Goal: Information Seeking & Learning: Learn about a topic

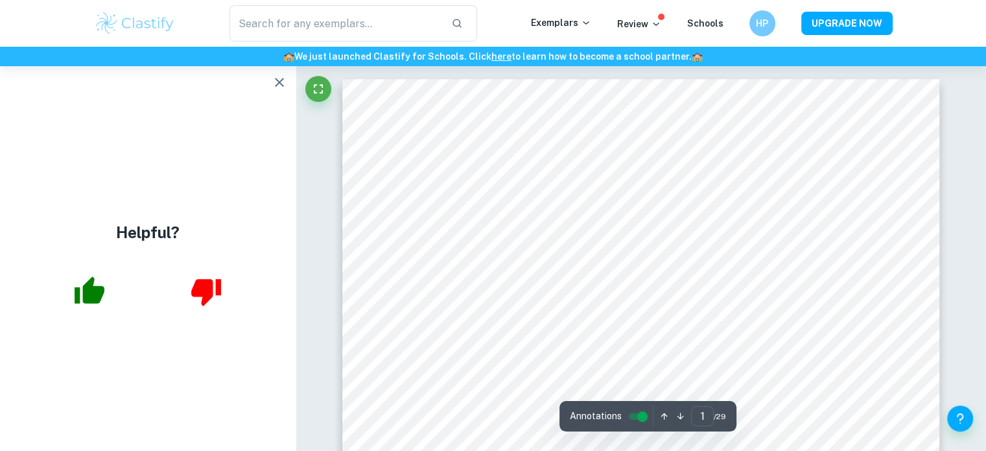
scroll to position [57, 0]
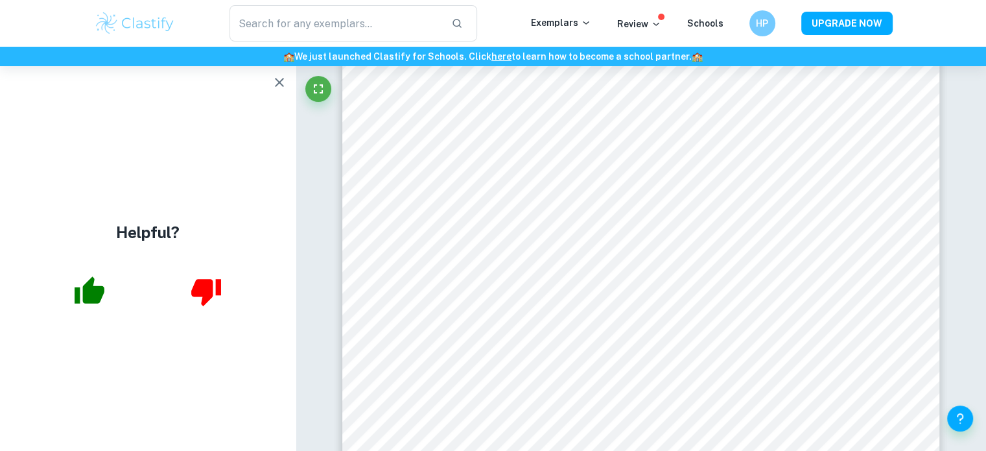
click at [273, 88] on icon "button" at bounding box center [280, 83] width 16 height 16
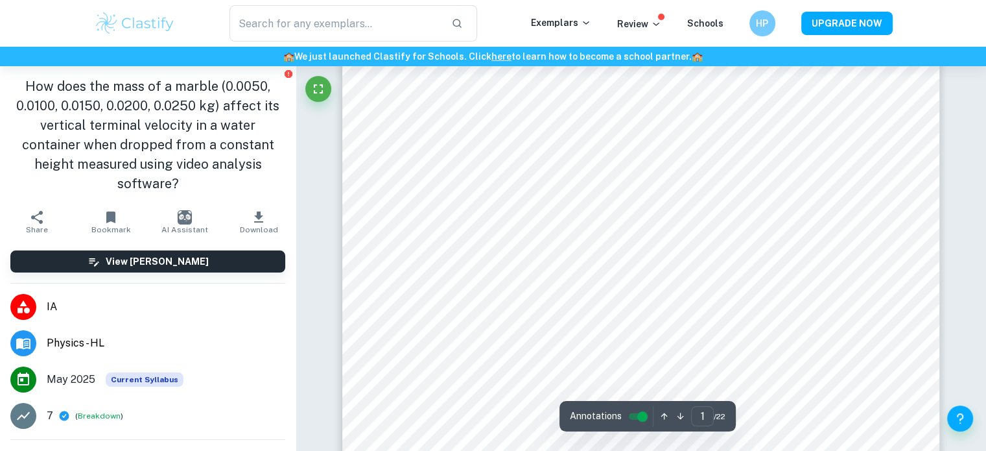
scroll to position [0, 0]
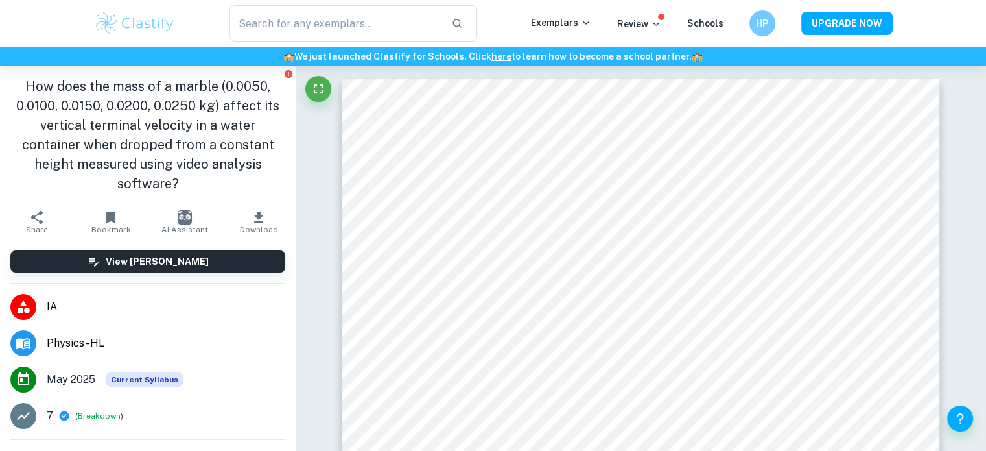
click at [128, 21] on img at bounding box center [135, 23] width 82 height 26
click at [114, 21] on img at bounding box center [135, 23] width 82 height 26
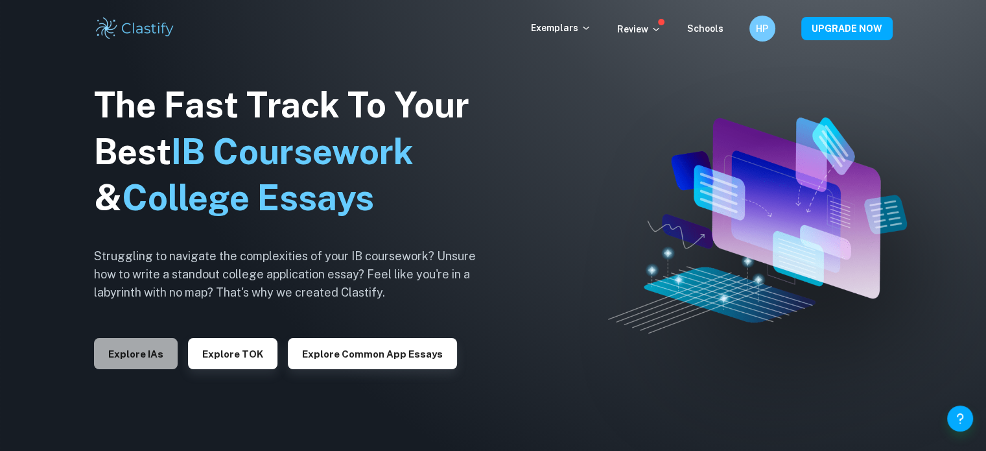
click at [130, 357] on button "Explore IAs" at bounding box center [136, 353] width 84 height 31
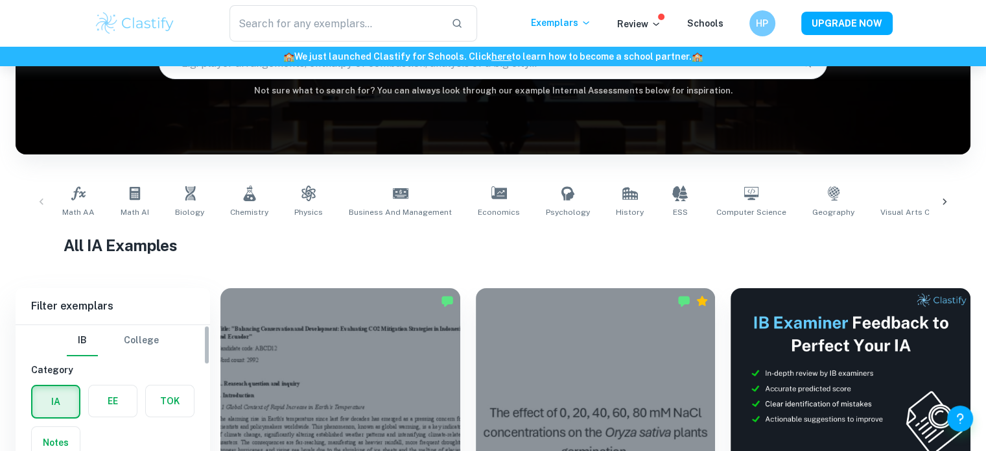
scroll to position [259, 0]
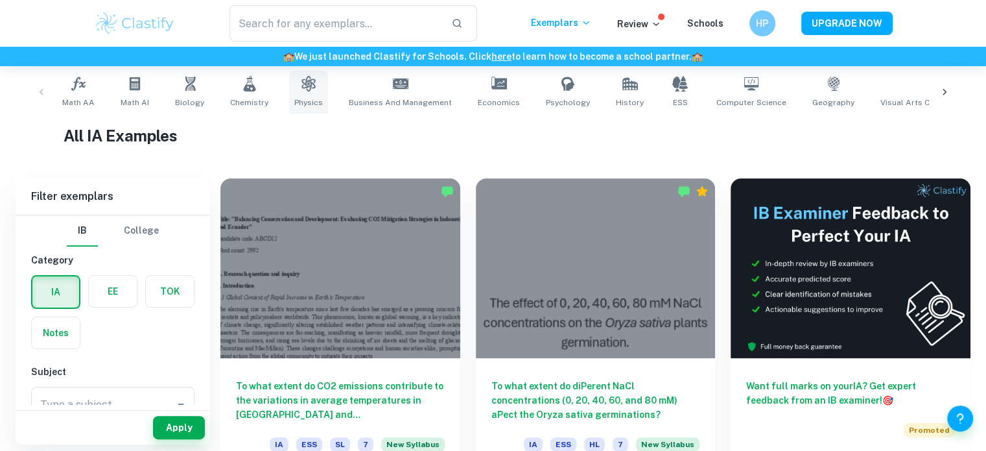
click at [305, 91] on link "Physics" at bounding box center [308, 92] width 39 height 43
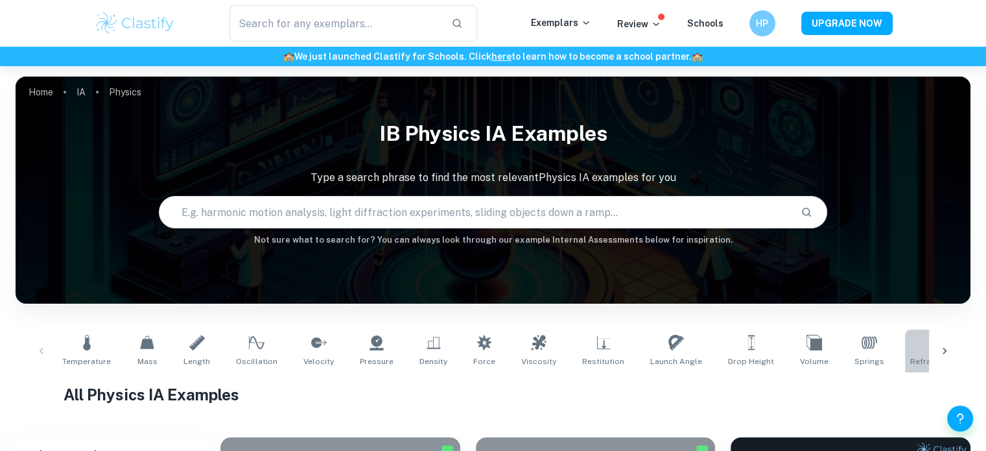
click at [907, 369] on link "Refractive Index" at bounding box center [941, 350] width 72 height 43
type input "Refractive Index"
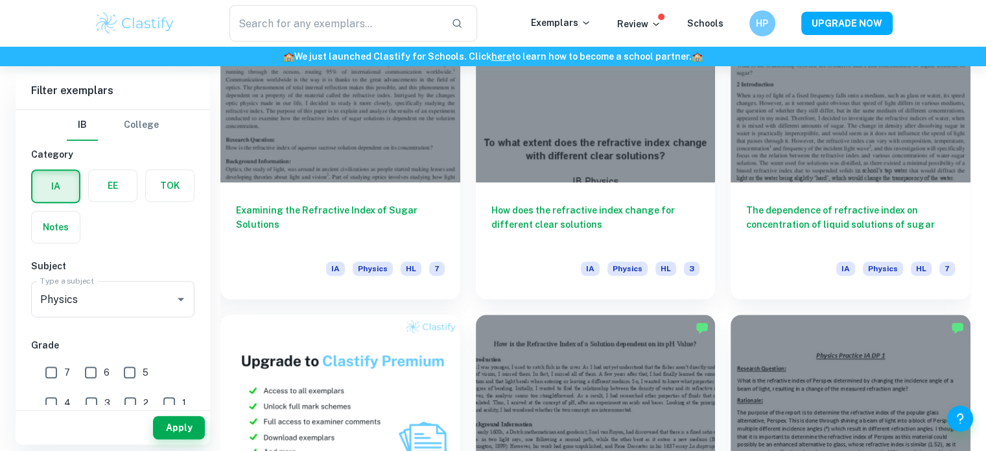
scroll to position [748, 0]
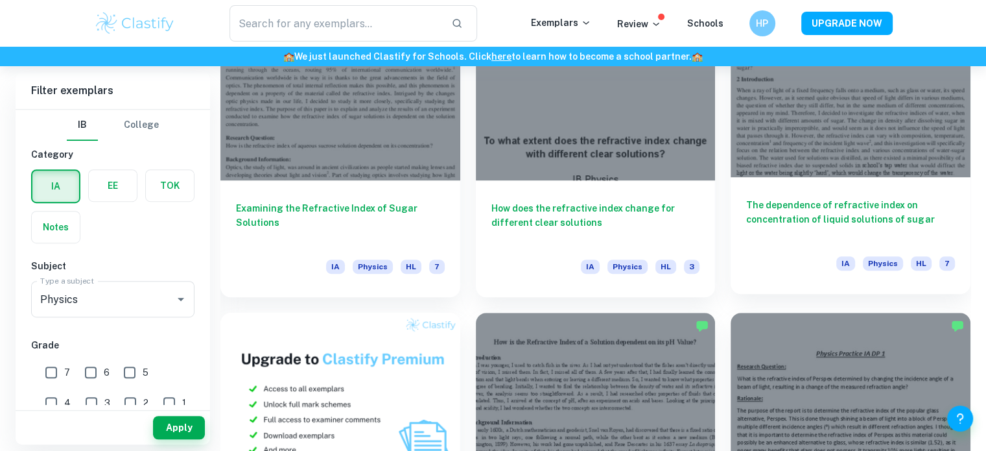
click at [833, 230] on h6 "The dependence of refractive index on concentration of liquid solutions of sugar" at bounding box center [850, 219] width 209 height 43
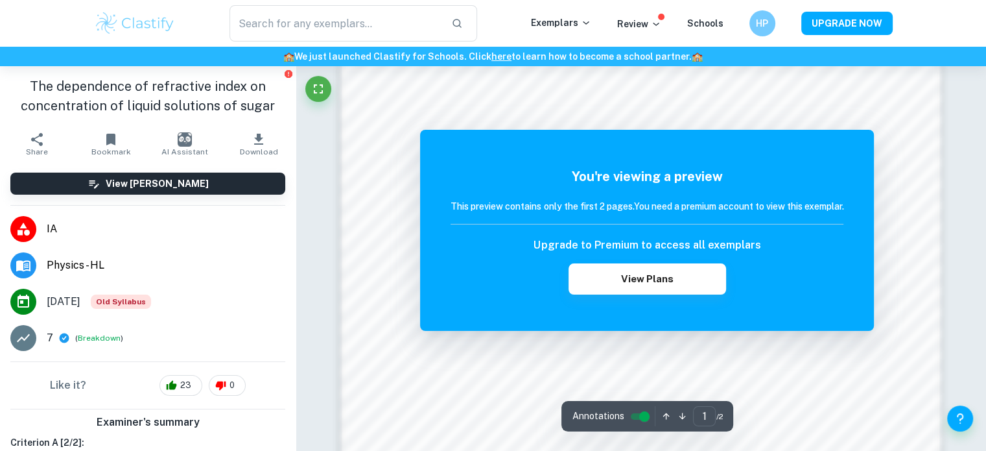
scroll to position [884, 0]
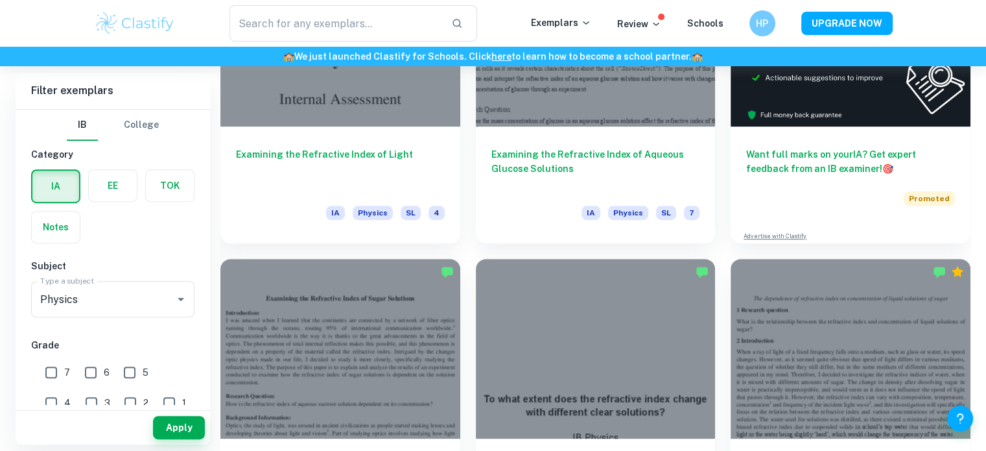
scroll to position [584, 0]
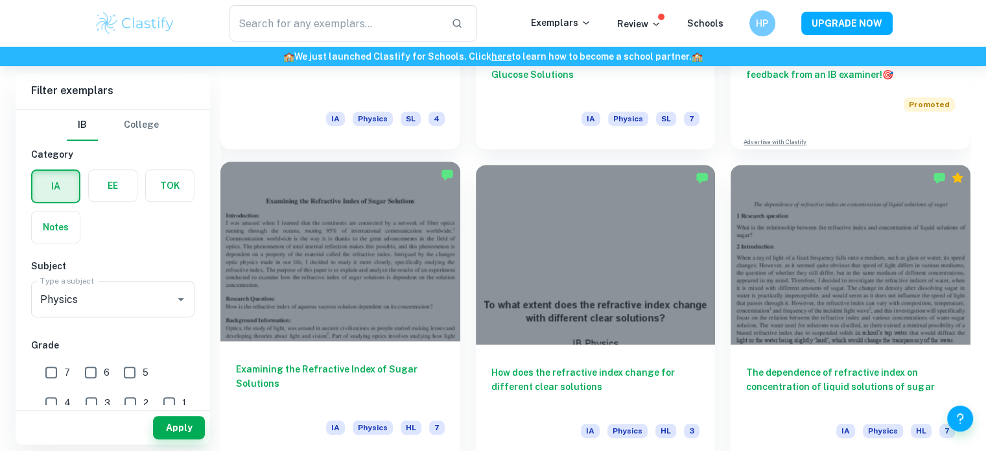
click at [371, 303] on div at bounding box center [340, 251] width 240 height 180
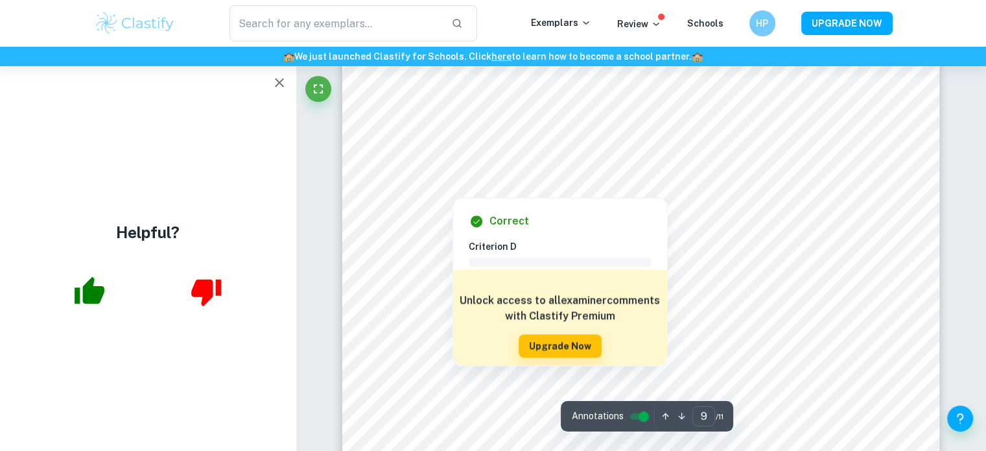
scroll to position [6727, 0]
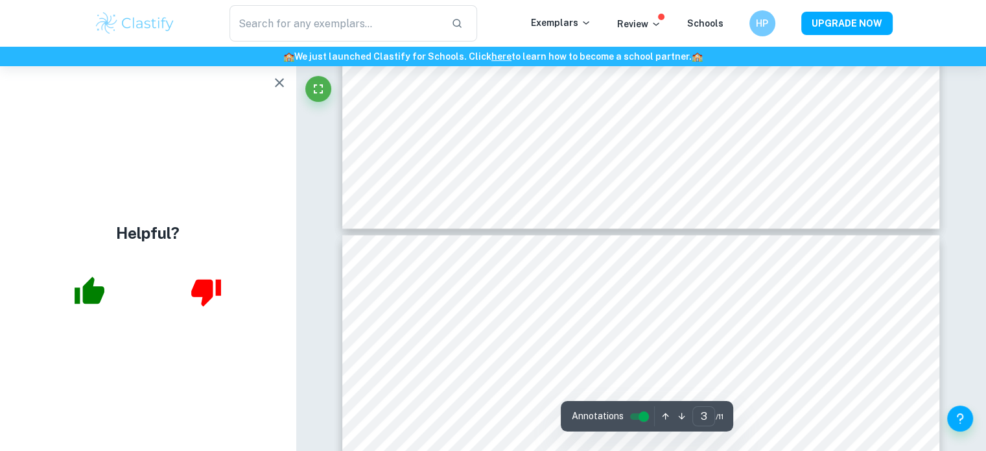
type input "4"
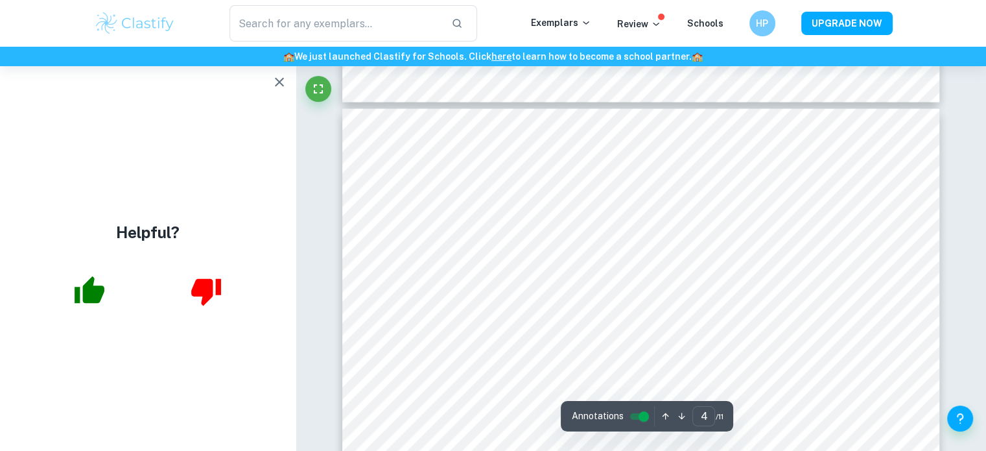
scroll to position [2547, 0]
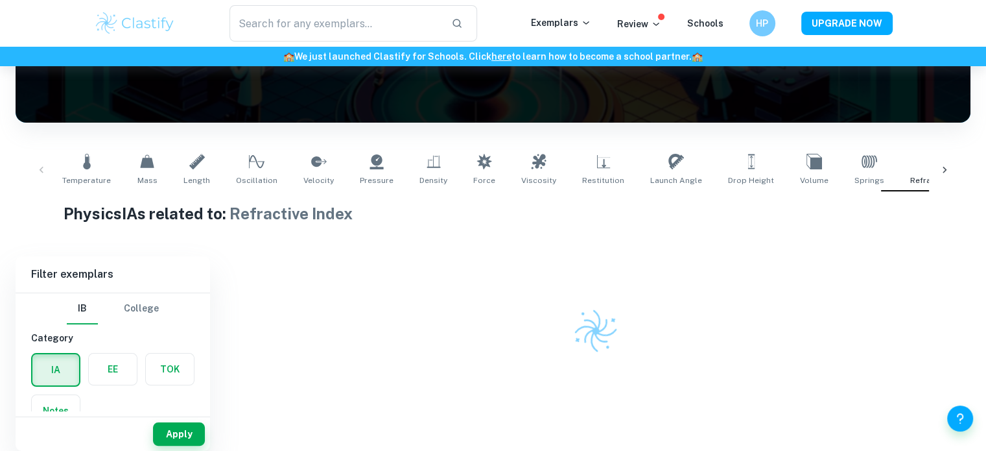
scroll to position [181, 0]
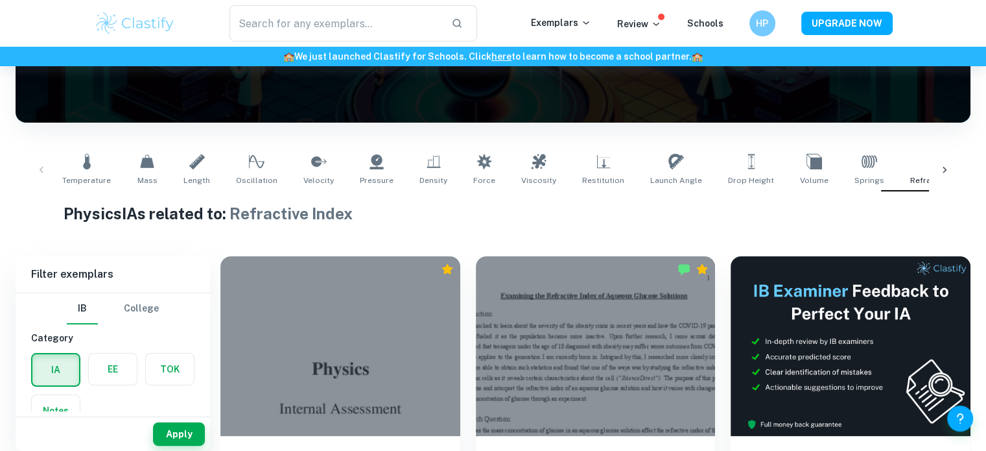
drag, startPoint x: 588, startPoint y: 176, endPoint x: 619, endPoint y: 248, distance: 79.0
click at [588, 176] on span "Restitution" at bounding box center [603, 180] width 42 height 12
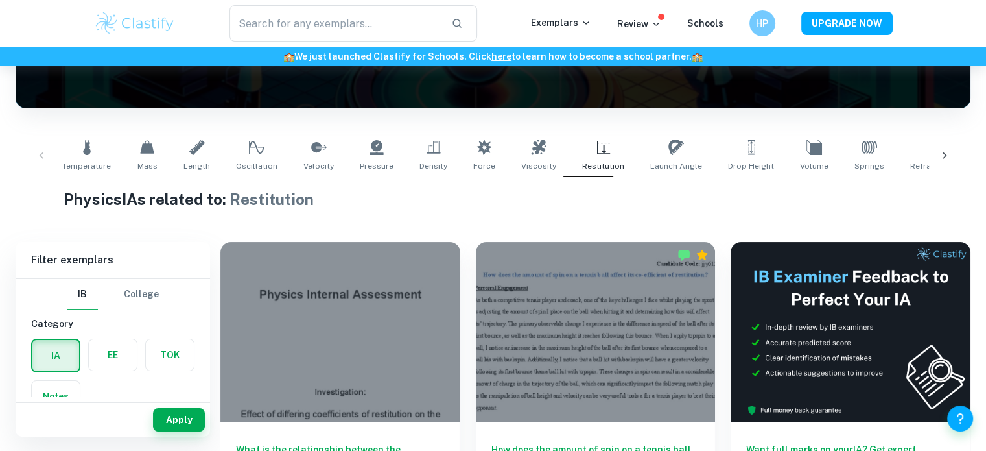
scroll to position [124, 0]
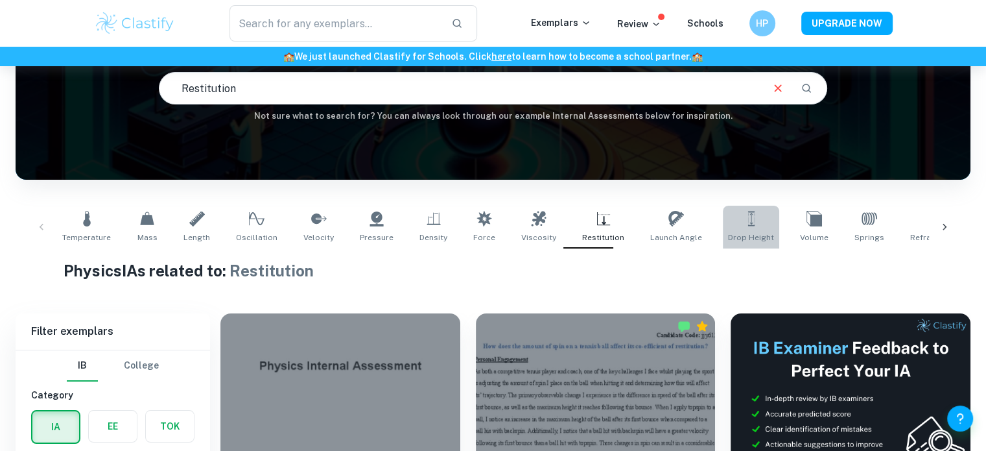
click at [728, 241] on span "Drop Height" at bounding box center [751, 238] width 46 height 12
type input "Drop Height"
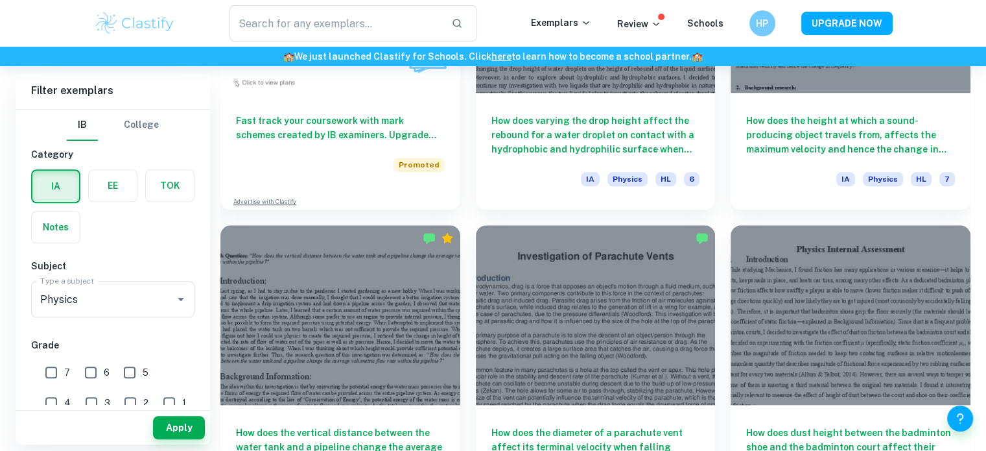
scroll to position [1251, 0]
